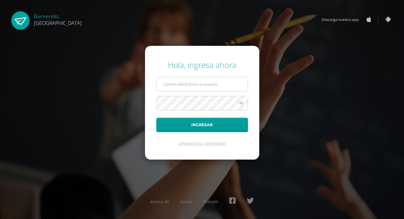
click at [186, 84] on input "text" at bounding box center [202, 84] width 91 height 14
type input "2019143"
click at [156, 117] on button "Ingresar" at bounding box center [202, 124] width 92 height 14
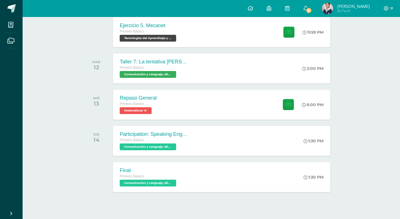
scroll to position [139, 0]
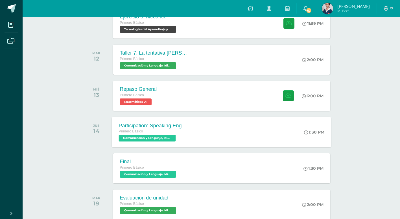
click at [190, 133] on div "Participation: Speaking English Primero Básico Comunicación y Lenguaje, Idioma …" at bounding box center [153, 132] width 82 height 30
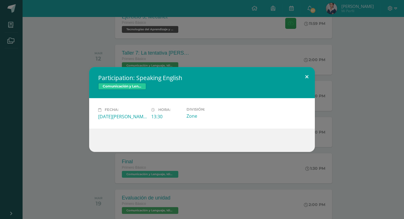
click at [305, 74] on button at bounding box center [307, 76] width 16 height 19
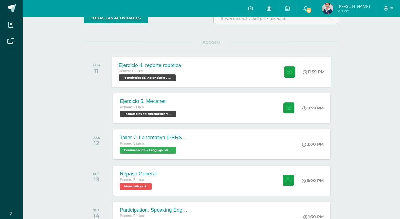
scroll to position [55, 0]
click at [196, 77] on div "Ejercicio 4, reporte robótica Primero Básico Tecnologías del Aprendizaje y la C…" at bounding box center [221, 72] width 219 height 30
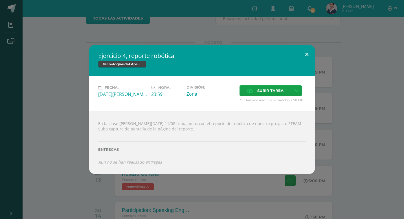
click at [306, 53] on button at bounding box center [307, 54] width 16 height 19
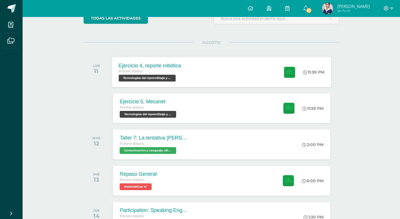
click at [237, 77] on div "Ejercicio 4, reporte robótica Primero Básico Tecnologías del Aprendizaje y la C…" at bounding box center [221, 72] width 219 height 30
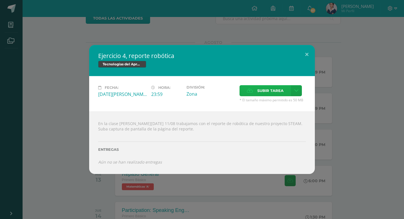
click at [259, 94] on span "Subir tarea" at bounding box center [271, 90] width 26 height 10
click at [0, 0] on input "Subir tarea" at bounding box center [0, 0] width 0 height 0
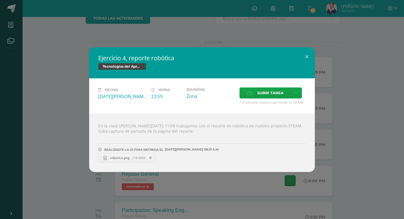
click at [45, 131] on div "Ejercicio 4, reporte robótica Tecnologías del Aprendizaje y la Comunicación Fec…" at bounding box center [202, 109] width 400 height 125
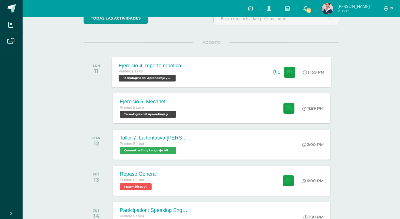
click at [156, 76] on span "Tecnologías del Aprendizaje y la Comunicación 'A'" at bounding box center [147, 78] width 57 height 7
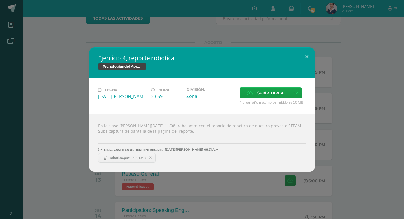
click at [136, 157] on span "218.40KB" at bounding box center [138, 157] width 13 height 4
click at [181, 29] on div "Ejercicio 4, reporte robótica Tecnologías del Aprendizaje y la Comunicación Fec…" at bounding box center [202, 109] width 404 height 219
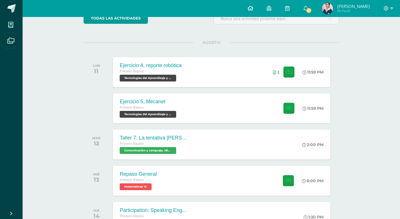
click at [258, 9] on link at bounding box center [250, 8] width 19 height 17
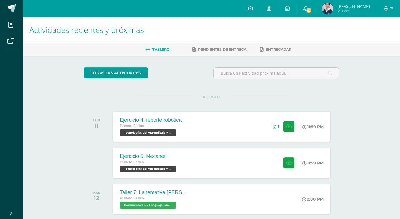
click at [328, 8] on img at bounding box center [327, 8] width 11 height 11
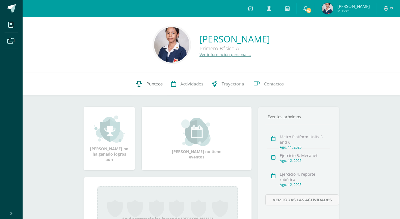
click at [152, 82] on span "Punteos" at bounding box center [155, 84] width 16 height 6
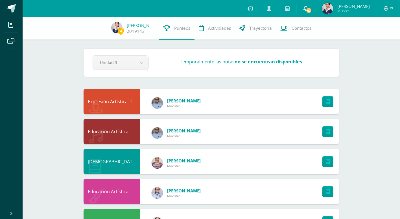
click at [310, 10] on span "67" at bounding box center [309, 10] width 6 height 6
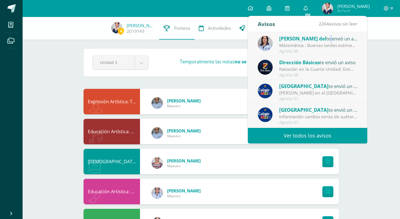
click at [301, 42] on div "Ana del te envió un aviso" at bounding box center [318, 38] width 79 height 7
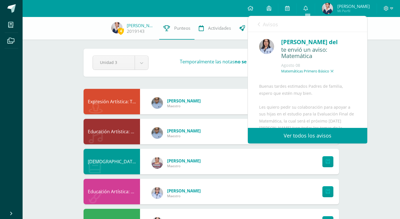
drag, startPoint x: 301, startPoint y: 42, endPoint x: 297, endPoint y: 78, distance: 37.0
click at [297, 78] on div "Ana del te envió un aviso: Matemática Agosto 08 Matemáticas Primero Básico 'A'" at bounding box center [317, 58] width 77 height 41
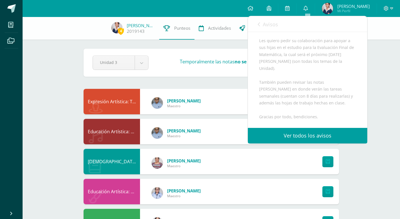
scroll to position [56, 0]
click at [333, 5] on img at bounding box center [327, 8] width 11 height 11
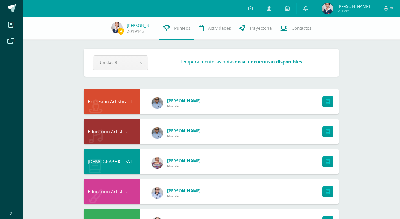
click at [333, 10] on img at bounding box center [327, 8] width 11 height 11
click at [351, 5] on span "[PERSON_NAME]" at bounding box center [353, 6] width 32 height 6
click at [349, 8] on span "[PERSON_NAME]" at bounding box center [353, 6] width 32 height 6
click at [348, 11] on span "Mi Perfil" at bounding box center [353, 10] width 32 height 5
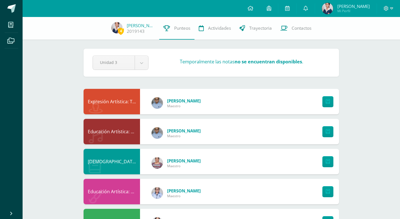
click at [348, 11] on span "Mi Perfil" at bounding box center [353, 10] width 32 height 5
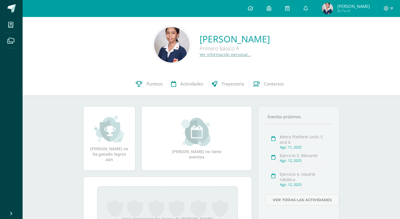
click at [154, 34] on img at bounding box center [171, 44] width 35 height 35
click at [307, 9] on icon at bounding box center [306, 8] width 5 height 5
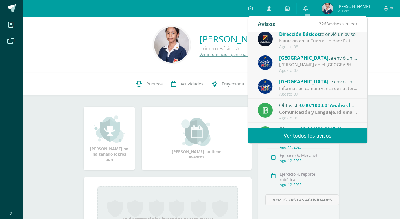
scroll to position [56, 0]
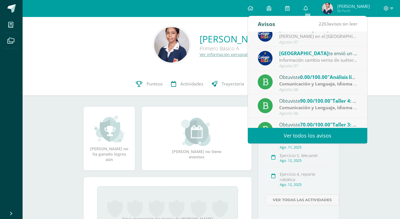
click at [310, 82] on strong "Comunicación y Lenguaje, Idioma Español" at bounding box center [325, 83] width 92 height 6
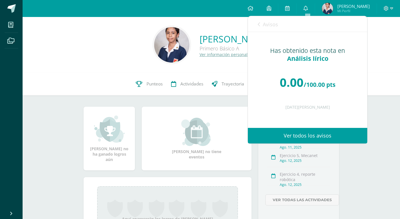
click at [260, 26] on icon at bounding box center [259, 24] width 2 height 5
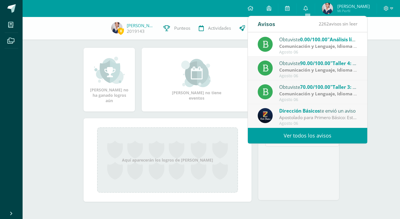
click at [317, 133] on link "Ver todos los avisos" at bounding box center [307, 136] width 119 height 16
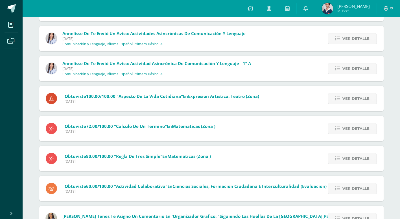
scroll to position [868, 0]
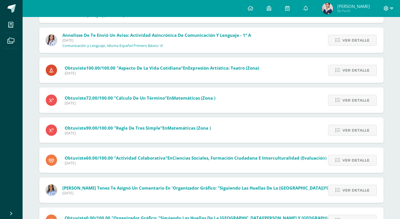
click at [391, 8] on icon at bounding box center [391, 8] width 3 height 2
click at [377, 40] on span "Cerrar sesión" at bounding box center [373, 38] width 25 height 5
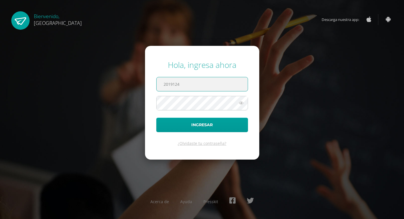
type input "2019124"
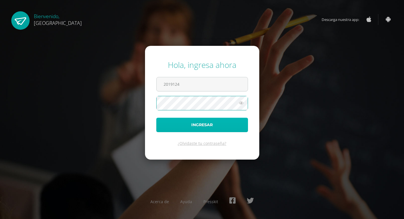
click at [222, 123] on button "Ingresar" at bounding box center [202, 124] width 92 height 14
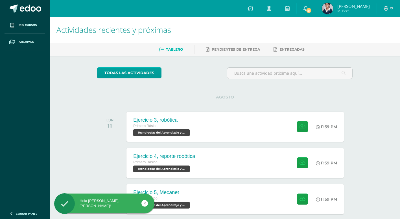
click at [337, 12] on span "Mi Perfil" at bounding box center [353, 10] width 32 height 5
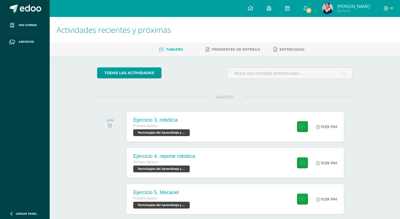
click at [340, 5] on span "[PERSON_NAME]" at bounding box center [353, 6] width 32 height 6
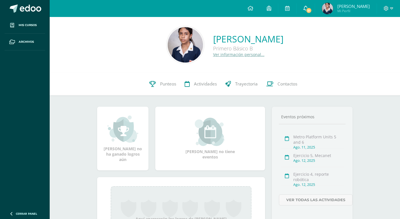
click at [301, 7] on link "51" at bounding box center [306, 8] width 18 height 17
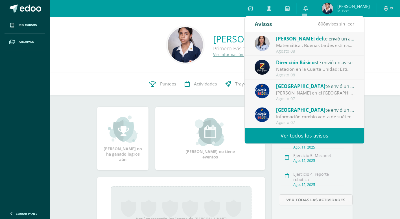
click at [301, 134] on link "Ver todos los avisos" at bounding box center [304, 136] width 119 height 16
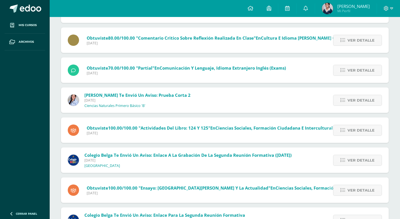
scroll to position [1195, 0]
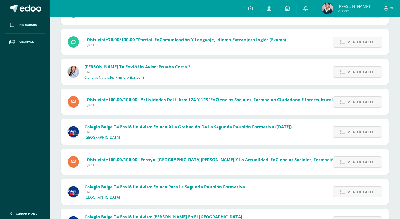
click at [322, 6] on img at bounding box center [327, 8] width 11 height 11
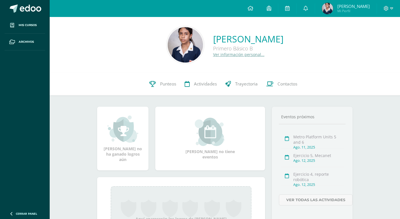
click at [213, 54] on link "Ver información personal..." at bounding box center [238, 54] width 51 height 5
